Goal: Information Seeking & Learning: Learn about a topic

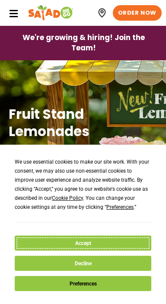
click at [102, 242] on button "Accept" at bounding box center [83, 243] width 136 height 15
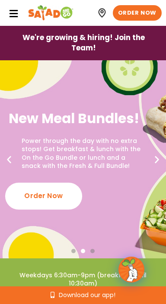
click at [64, 188] on div "Order Now" at bounding box center [43, 196] width 77 height 27
click at [35, 187] on div "Order Now" at bounding box center [43, 196] width 77 height 27
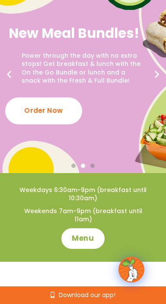
scroll to position [89, 0]
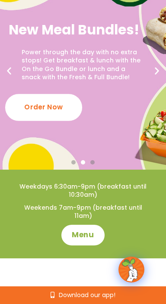
click at [37, 104] on div "Order Now" at bounding box center [43, 107] width 77 height 27
click at [33, 102] on div "Order Now" at bounding box center [43, 107] width 77 height 27
click at [28, 98] on div "Order Now" at bounding box center [43, 107] width 77 height 27
click at [29, 97] on div "Order Now" at bounding box center [43, 107] width 77 height 27
click at [28, 96] on div "Order Now" at bounding box center [43, 107] width 77 height 27
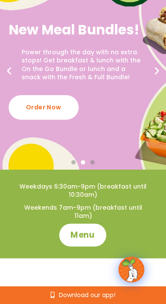
click at [91, 230] on span "Menu" at bounding box center [83, 235] width 25 height 11
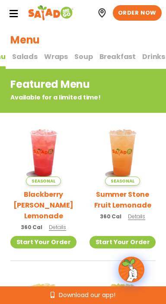
scroll to position [0, 60]
click at [113, 57] on span "Breakfast" at bounding box center [116, 57] width 37 height 10
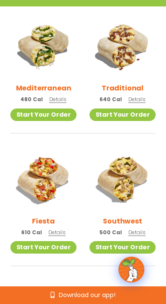
scroll to position [141, 0]
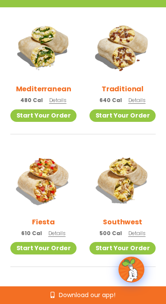
click at [58, 97] on span "Details" at bounding box center [57, 100] width 17 height 7
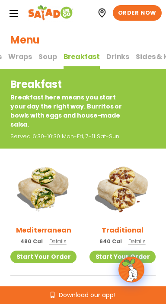
scroll to position [0, 104]
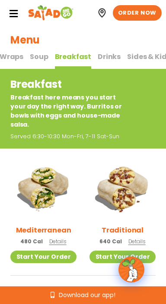
click at [138, 56] on span "Sides & Kids" at bounding box center [148, 57] width 43 height 10
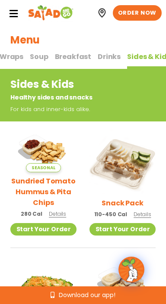
click at [104, 54] on span "Drinks" at bounding box center [108, 57] width 23 height 10
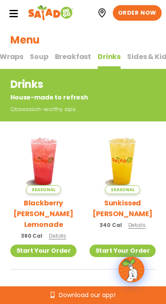
click at [37, 57] on span "Soup" at bounding box center [39, 57] width 18 height 10
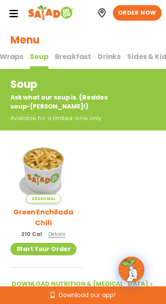
click at [10, 59] on span "Wraps" at bounding box center [12, 57] width 24 height 10
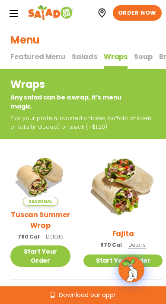
click at [75, 58] on span "Salads" at bounding box center [84, 57] width 25 height 10
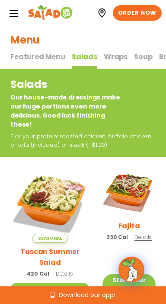
click at [22, 53] on span "Featured Menu" at bounding box center [37, 57] width 55 height 10
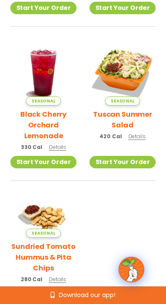
scroll to position [378, 0]
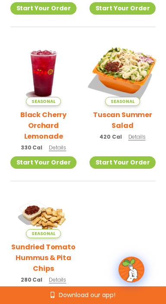
click at [137, 83] on img at bounding box center [123, 73] width 78 height 78
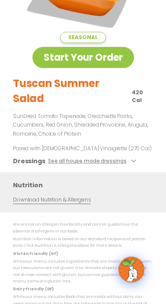
scroll to position [97, 0]
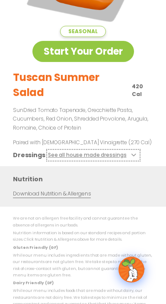
click at [104, 158] on button "See all house made dressings" at bounding box center [93, 155] width 91 height 9
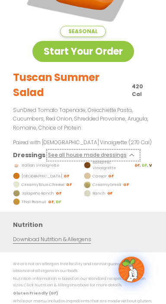
click at [114, 157] on button "See all house made dressings" at bounding box center [93, 155] width 91 height 9
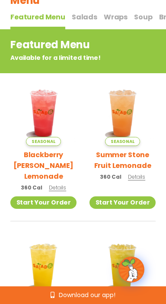
scroll to position [0, 0]
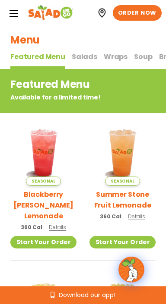
click at [85, 53] on span "Salads" at bounding box center [84, 57] width 25 height 10
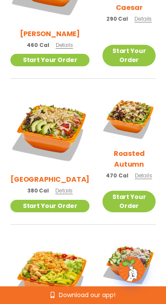
scroll to position [375, 0]
click at [147, 141] on div "Roasted Autumn 470 Cal Details" at bounding box center [128, 138] width 53 height 93
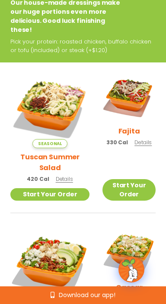
scroll to position [0, 0]
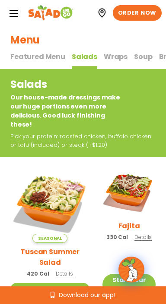
click at [119, 56] on span "Wraps" at bounding box center [116, 57] width 24 height 10
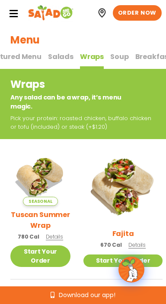
scroll to position [0, 28]
click at [117, 55] on span "Soup" at bounding box center [115, 57] width 18 height 10
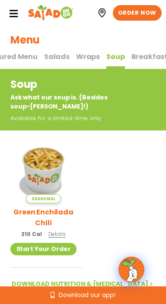
click at [145, 55] on span "Breakfast" at bounding box center [149, 57] width 37 height 10
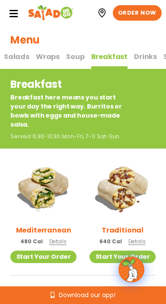
scroll to position [0, 104]
